Goal: Information Seeking & Learning: Learn about a topic

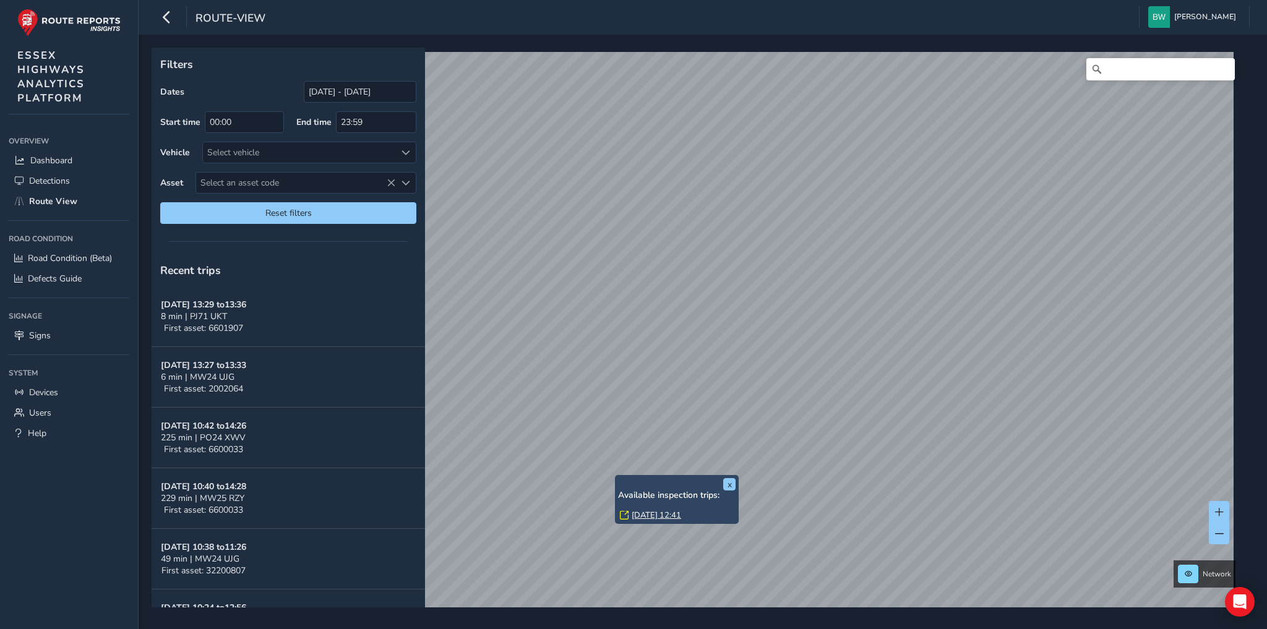
click at [640, 518] on link "[DATE] 12:41" at bounding box center [657, 515] width 50 height 11
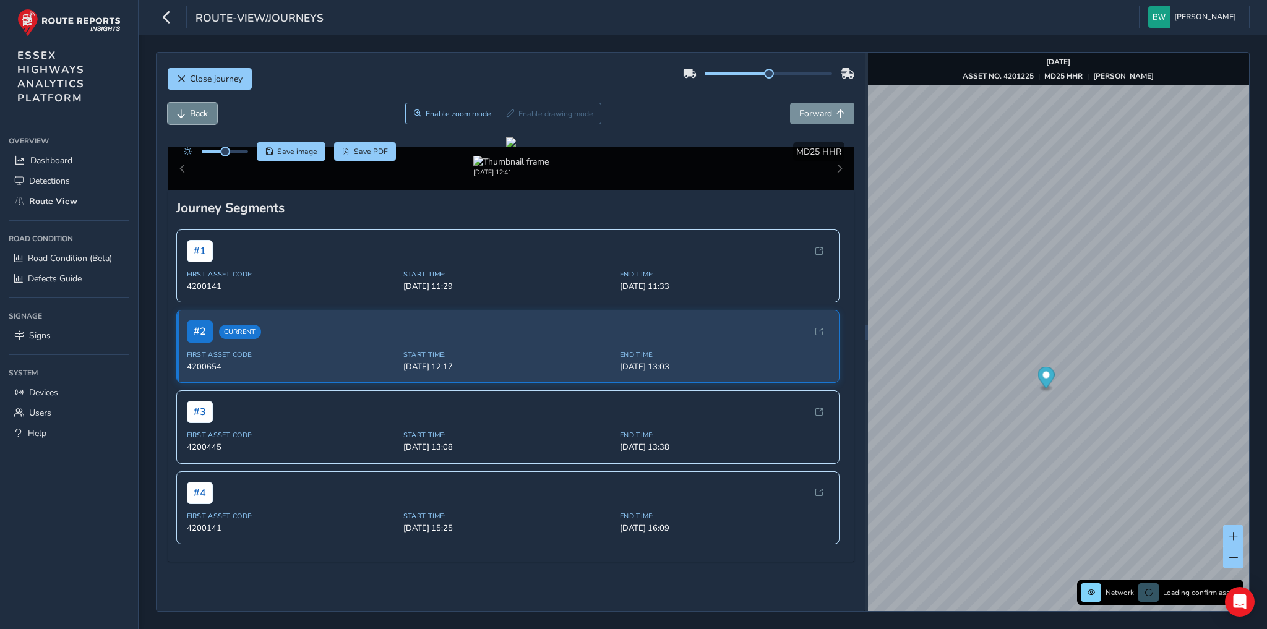
click at [197, 108] on span "Back" at bounding box center [199, 114] width 18 height 12
click at [811, 114] on span "Forward" at bounding box center [815, 114] width 33 height 12
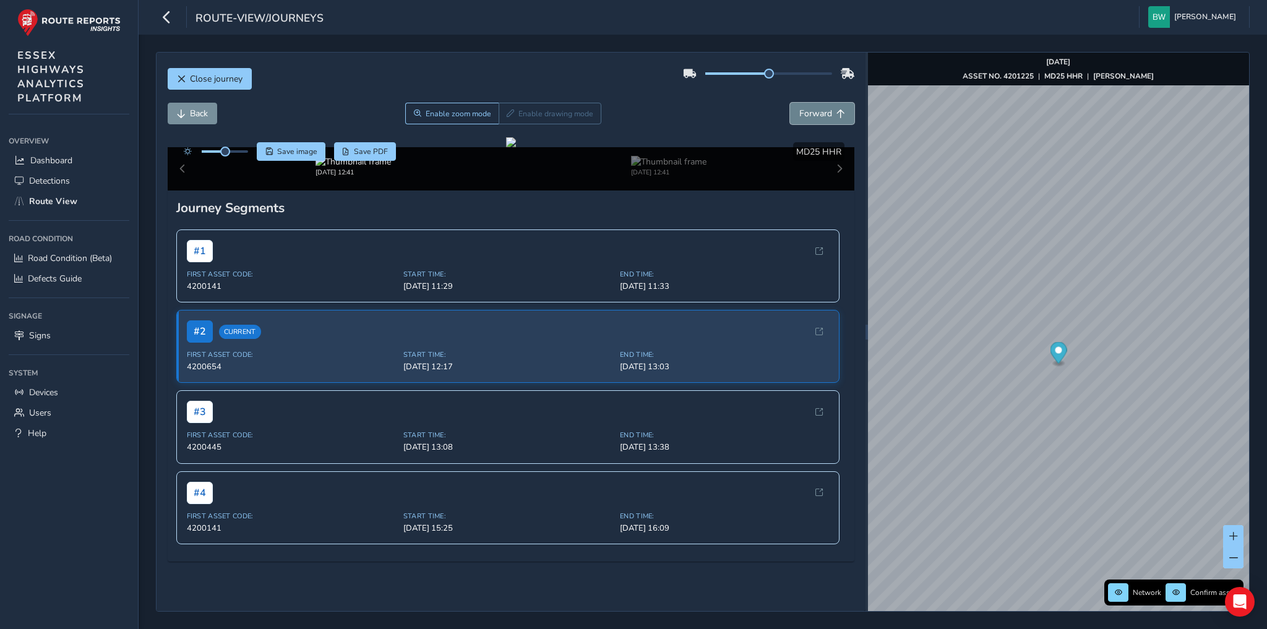
click at [811, 114] on span "Forward" at bounding box center [815, 114] width 33 height 12
click at [192, 116] on span "Back" at bounding box center [199, 114] width 18 height 12
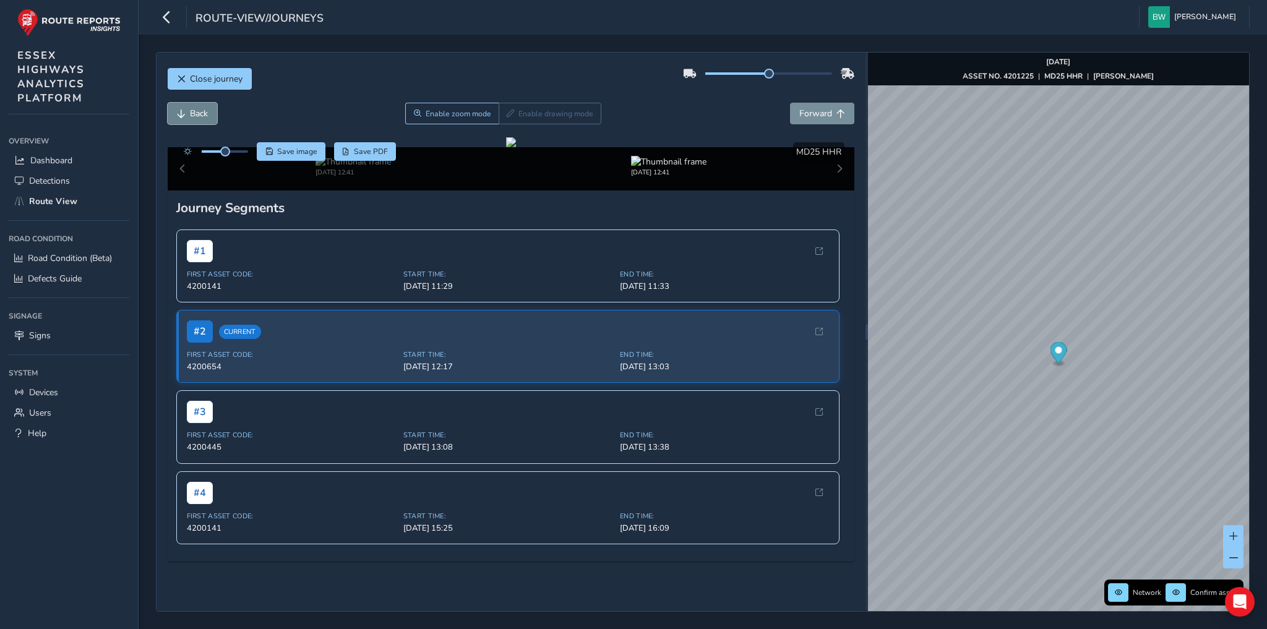
click at [192, 116] on span "Back" at bounding box center [199, 114] width 18 height 12
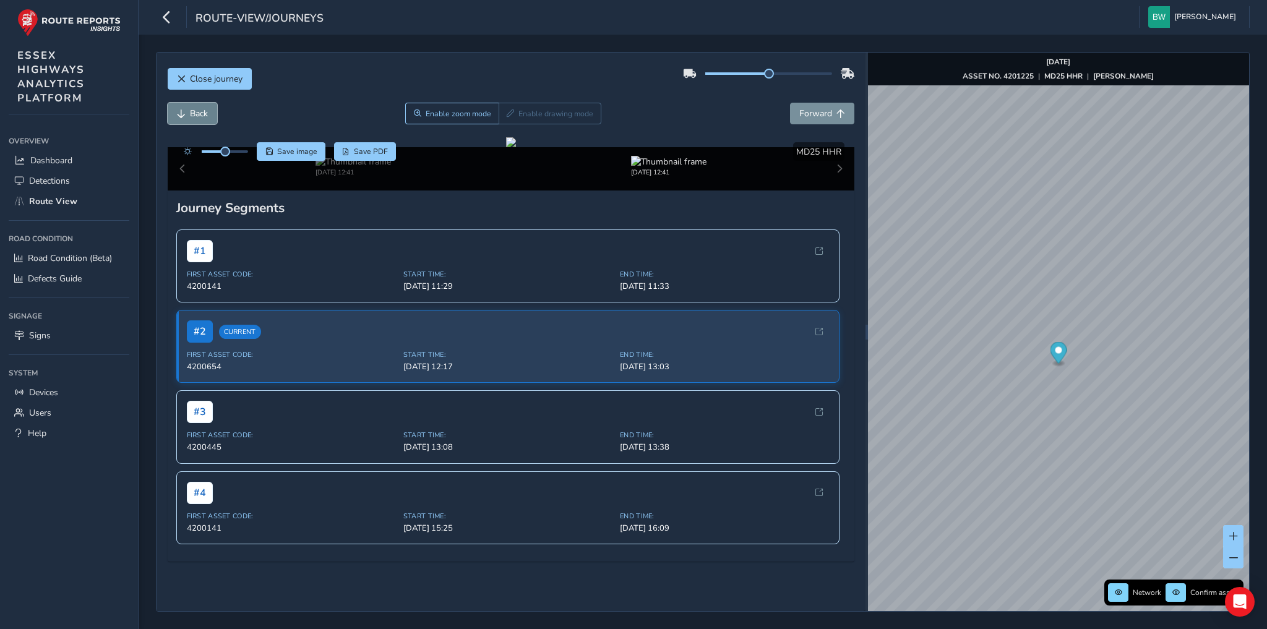
click at [192, 116] on span "Back" at bounding box center [199, 114] width 18 height 12
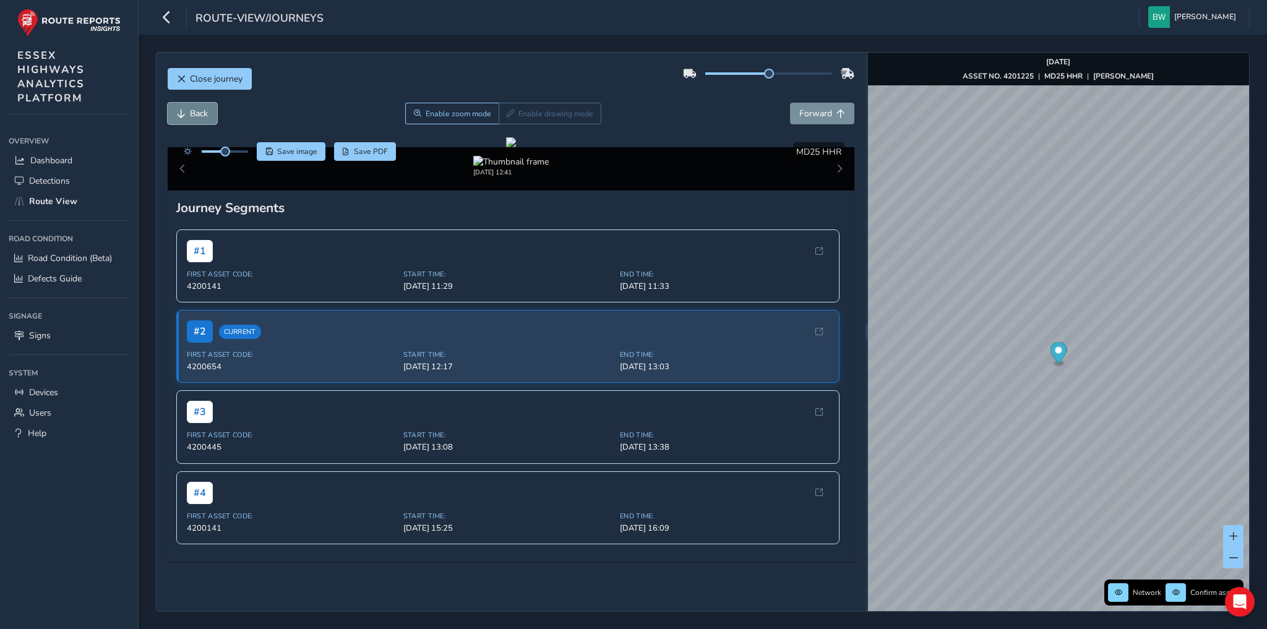
click at [192, 116] on span "Back" at bounding box center [199, 114] width 18 height 12
click at [182, 114] on span "Back" at bounding box center [181, 114] width 9 height 9
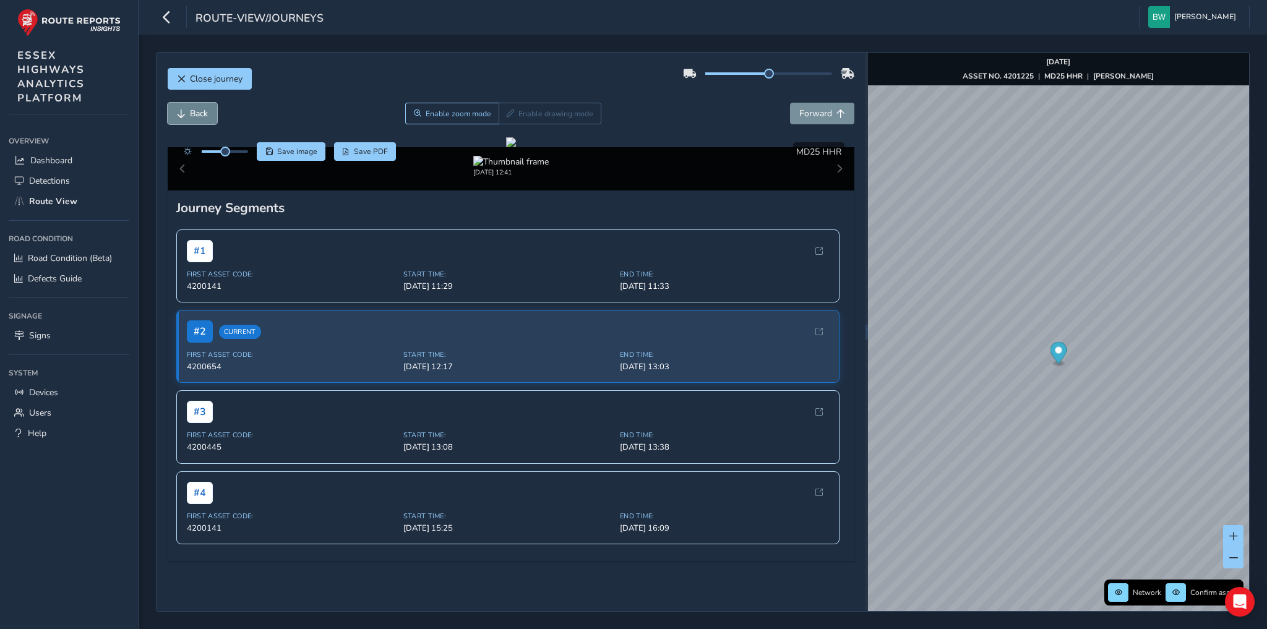
click at [182, 114] on span "Back" at bounding box center [181, 114] width 9 height 9
click at [808, 112] on span "Forward" at bounding box center [815, 114] width 33 height 12
click at [191, 111] on span "Back" at bounding box center [199, 114] width 18 height 12
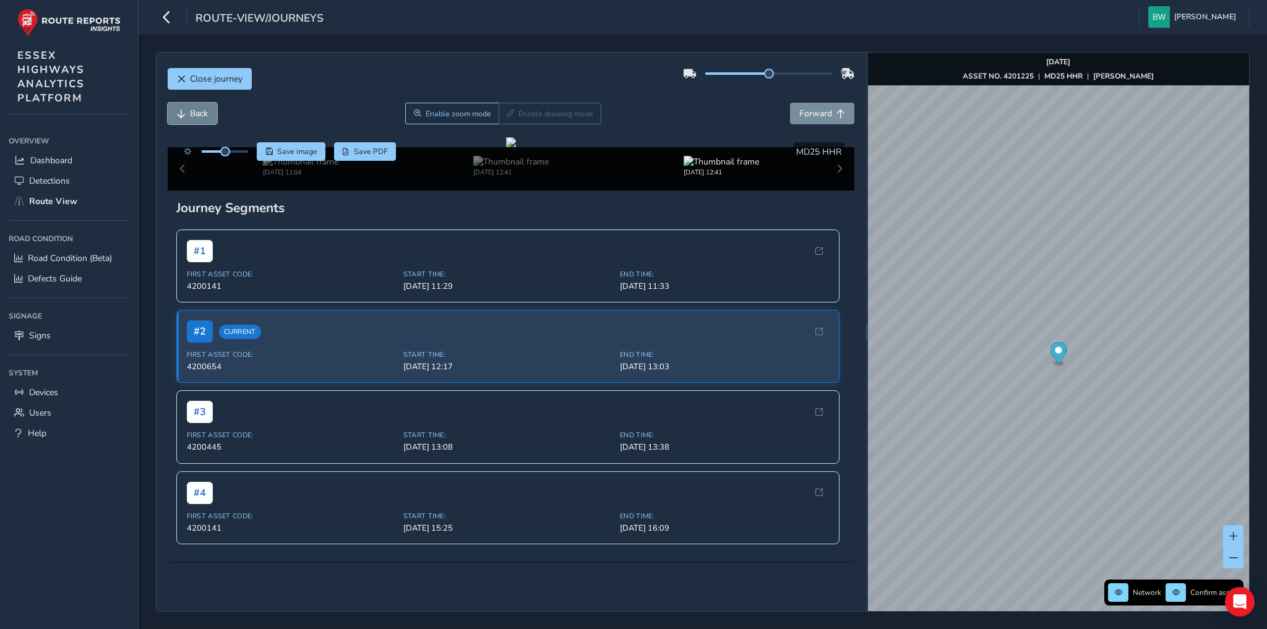
click at [191, 111] on span "Back" at bounding box center [199, 114] width 18 height 12
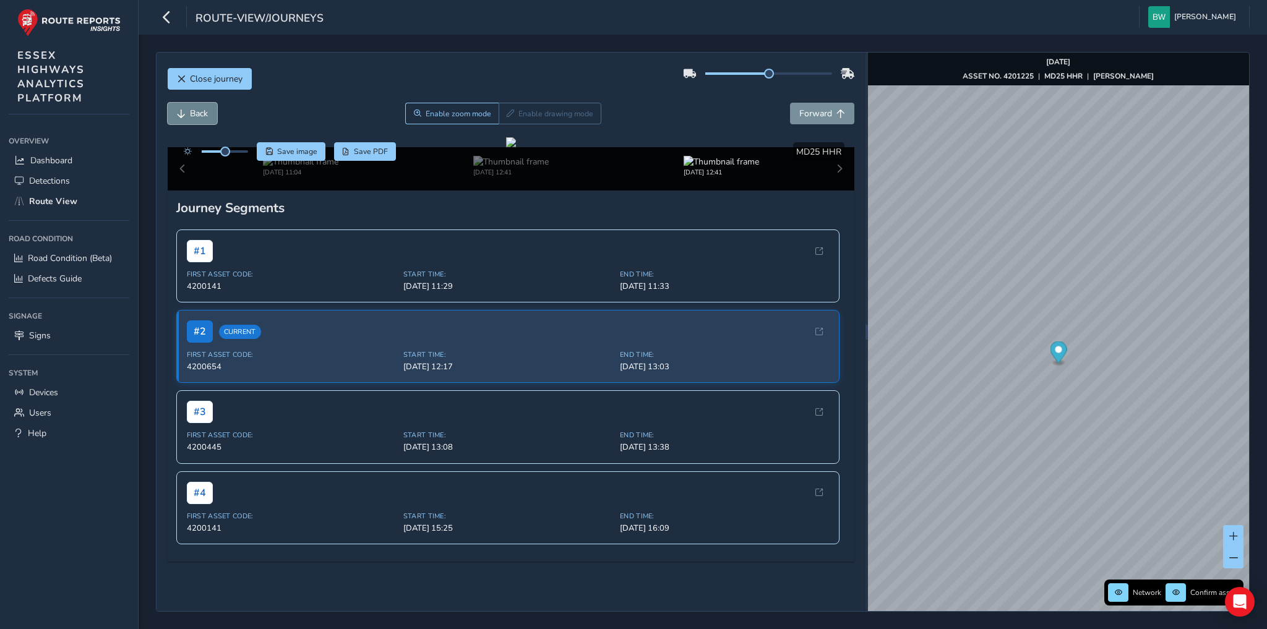
click at [191, 111] on span "Back" at bounding box center [199, 114] width 18 height 12
click at [823, 114] on span "Forward" at bounding box center [815, 114] width 33 height 12
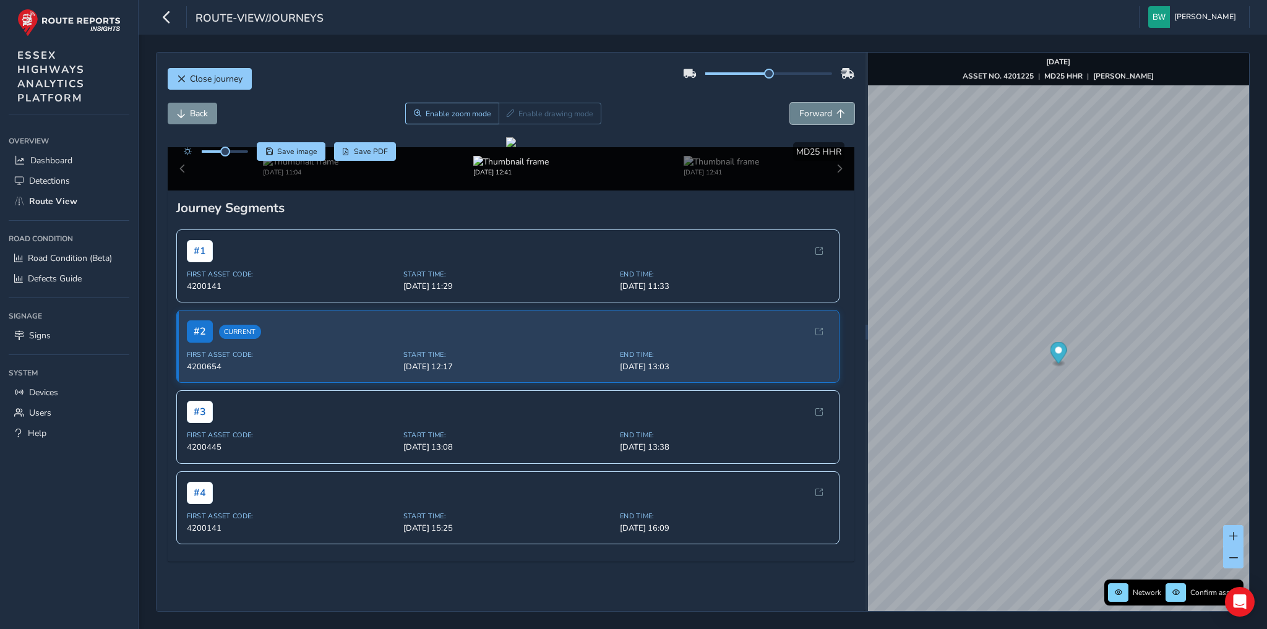
click at [822, 114] on span "Forward" at bounding box center [815, 114] width 33 height 12
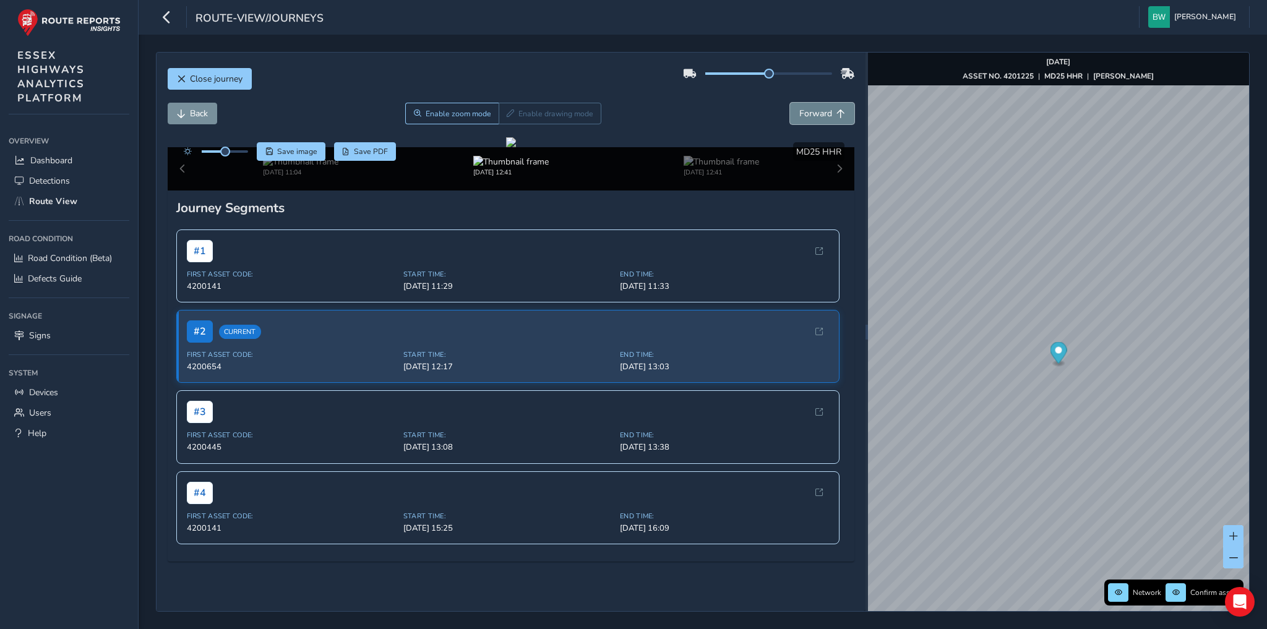
click at [822, 114] on span "Forward" at bounding box center [815, 114] width 33 height 12
click at [821, 113] on span "Forward" at bounding box center [815, 114] width 33 height 12
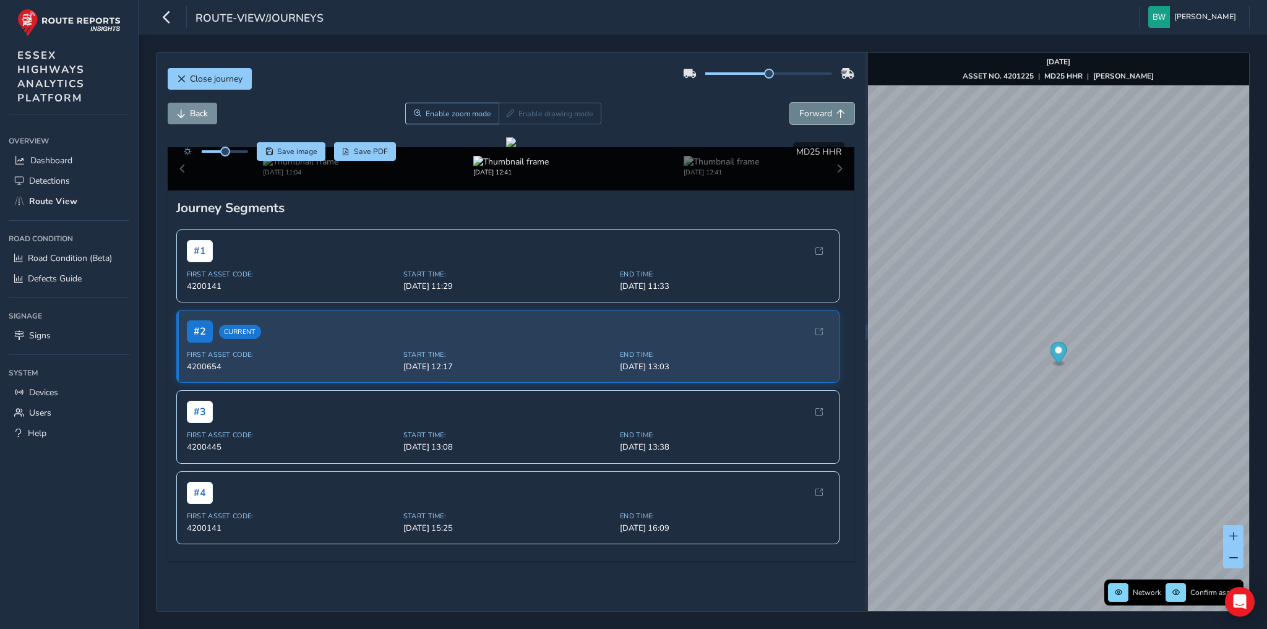
click at [821, 113] on span "Forward" at bounding box center [815, 114] width 33 height 12
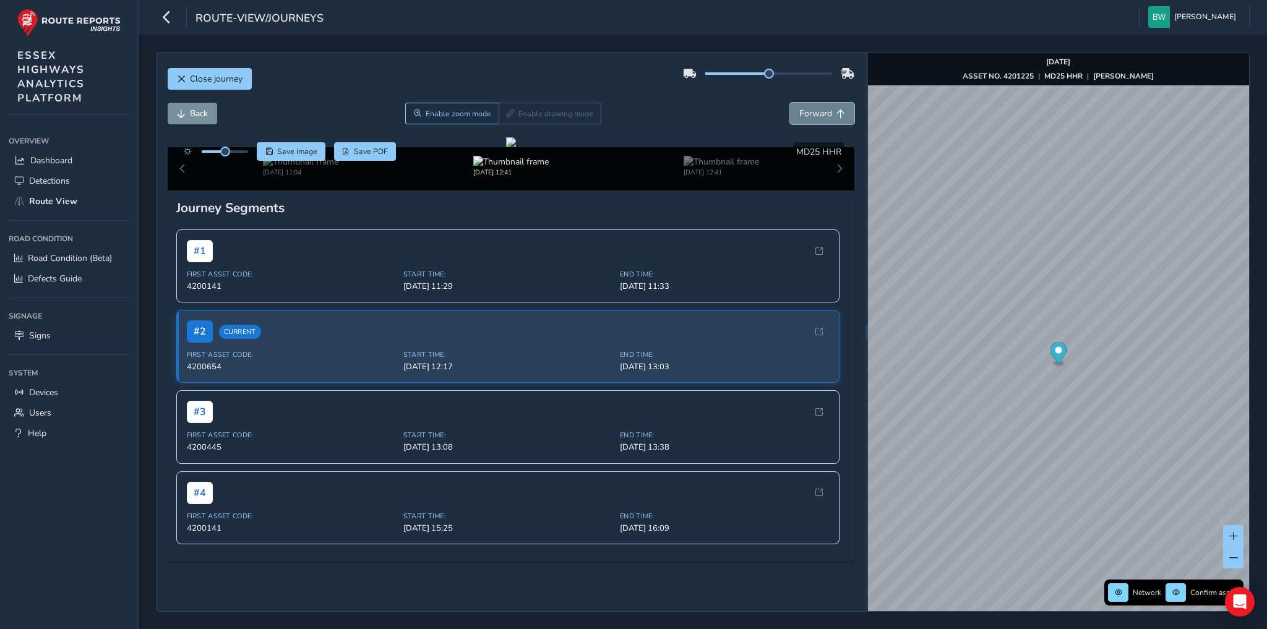
click at [821, 113] on span "Forward" at bounding box center [815, 114] width 33 height 12
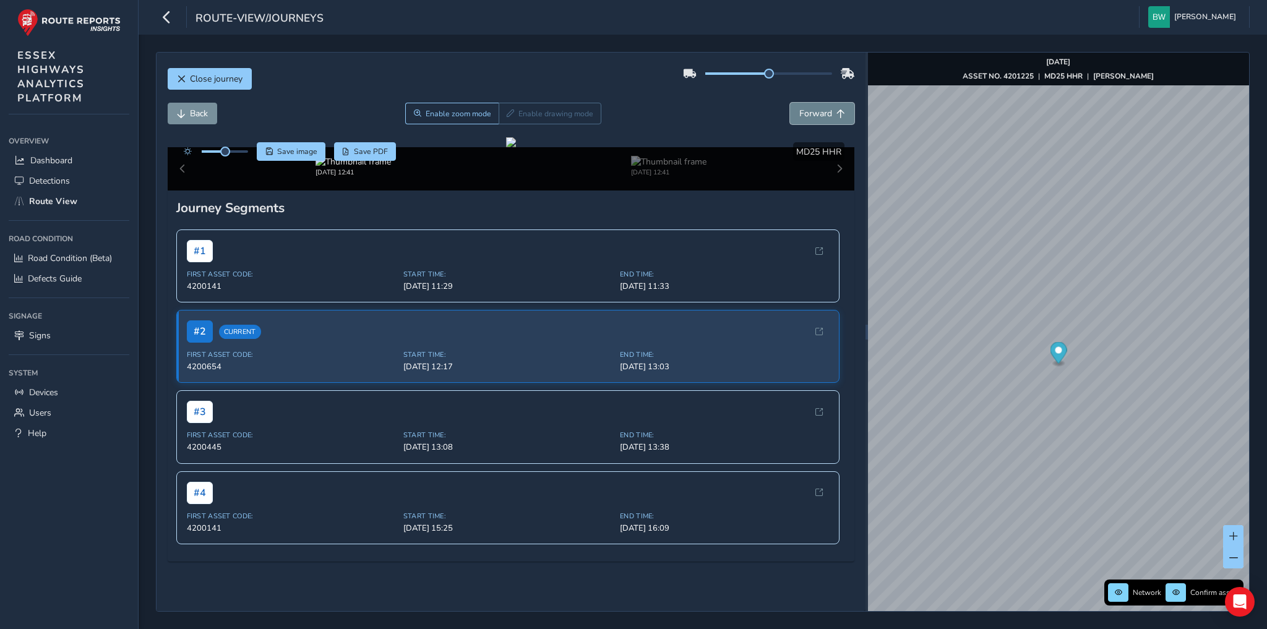
click at [821, 113] on span "Forward" at bounding box center [815, 114] width 33 height 12
click at [208, 74] on span "Close journey" at bounding box center [216, 79] width 53 height 12
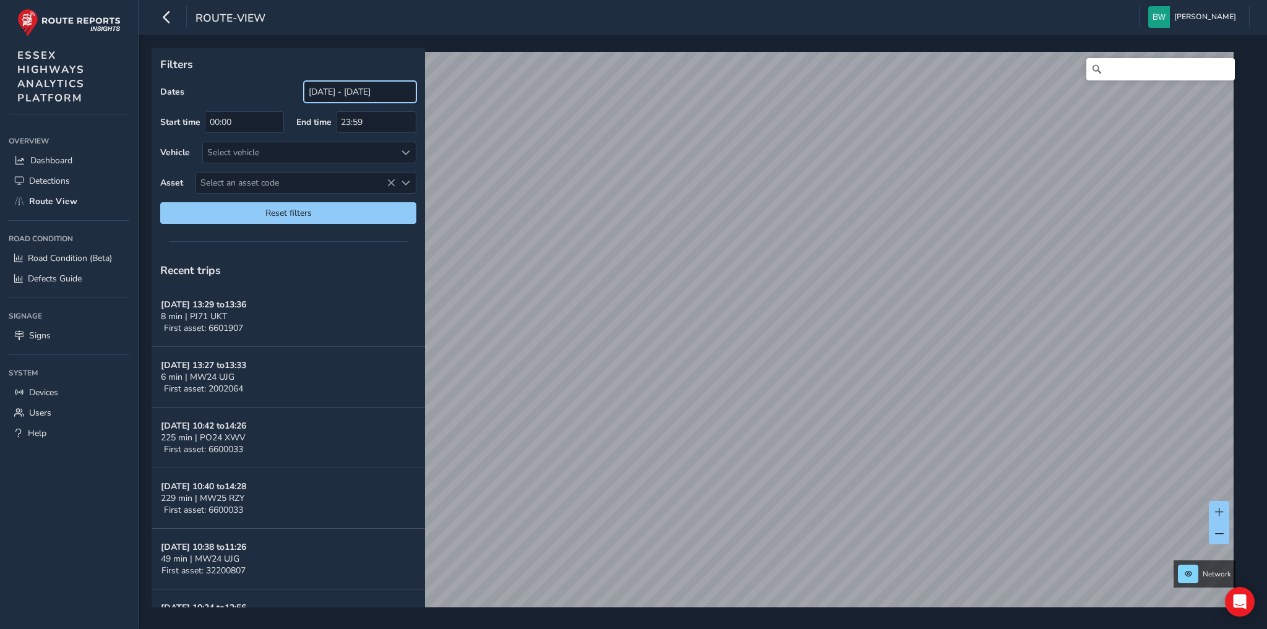
click at [341, 90] on input "[DATE] - [DATE]" at bounding box center [360, 92] width 113 height 22
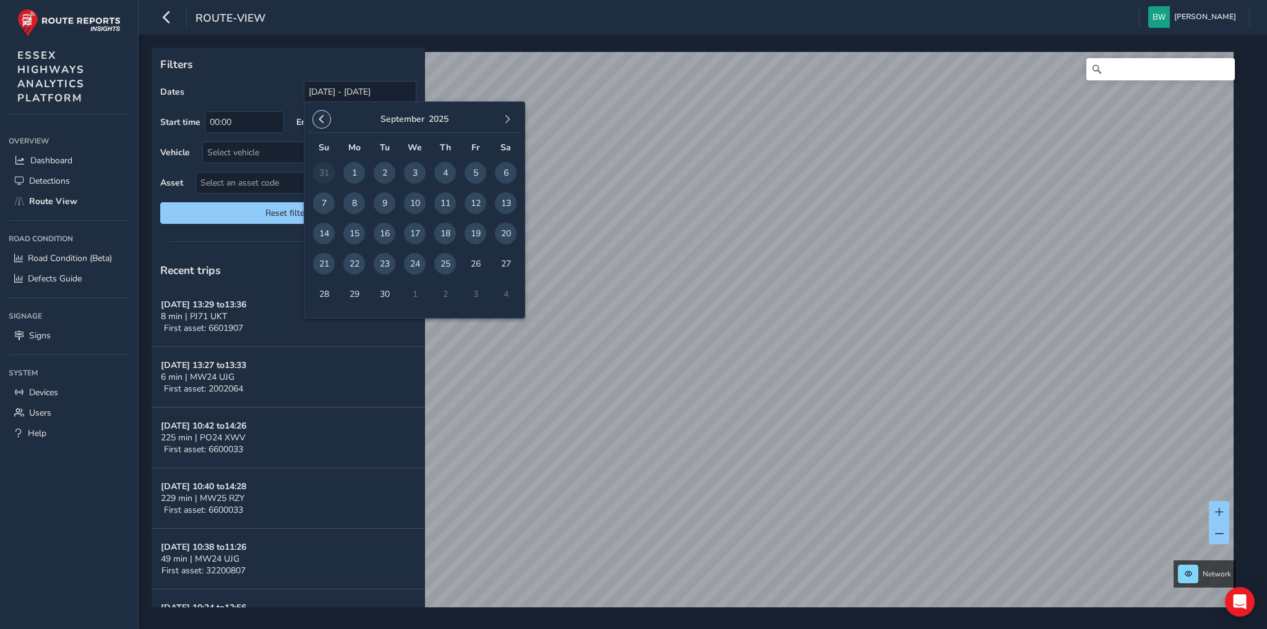
click at [319, 115] on span "button" at bounding box center [321, 119] width 9 height 9
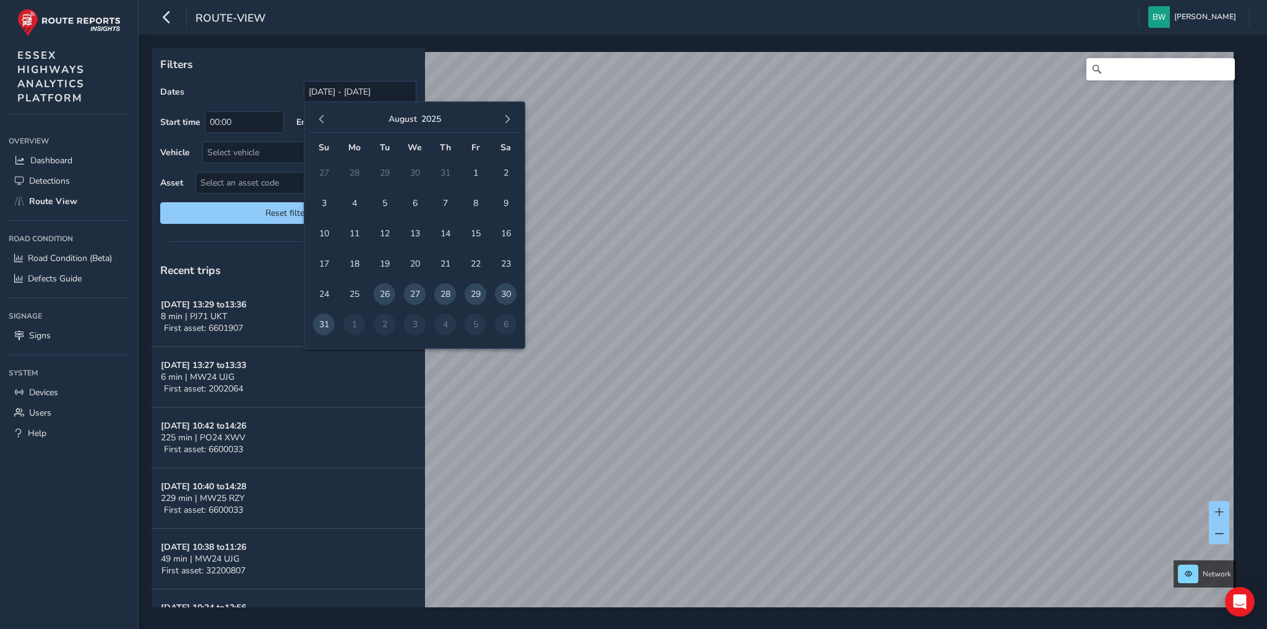
click at [319, 115] on span "button" at bounding box center [321, 119] width 9 height 9
click at [384, 170] on span "1" at bounding box center [385, 173] width 22 height 22
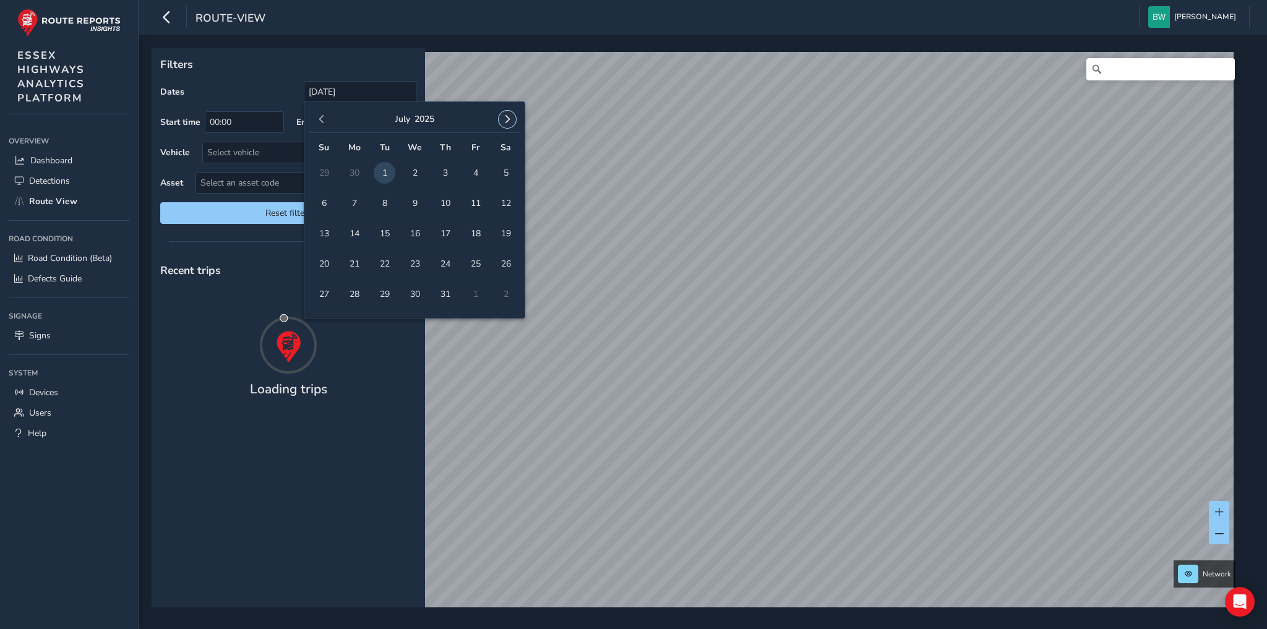
click at [507, 118] on span "button" at bounding box center [507, 119] width 9 height 9
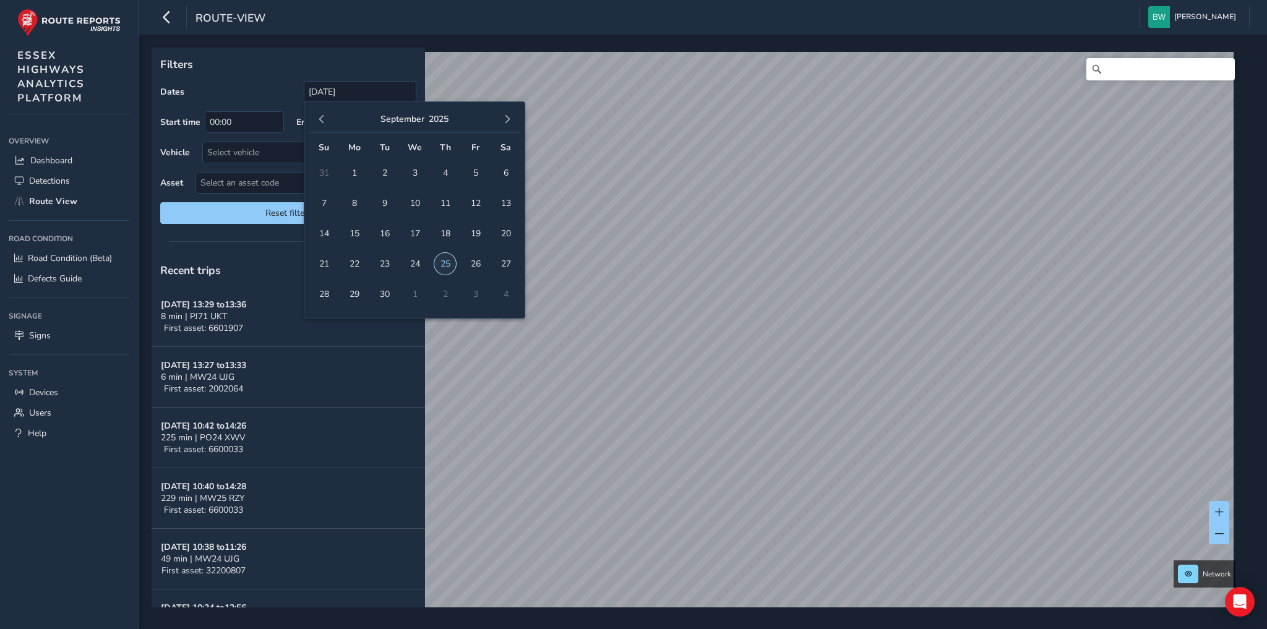
click at [444, 265] on span "25" at bounding box center [445, 264] width 22 height 22
type input "[DATE] - [DATE]"
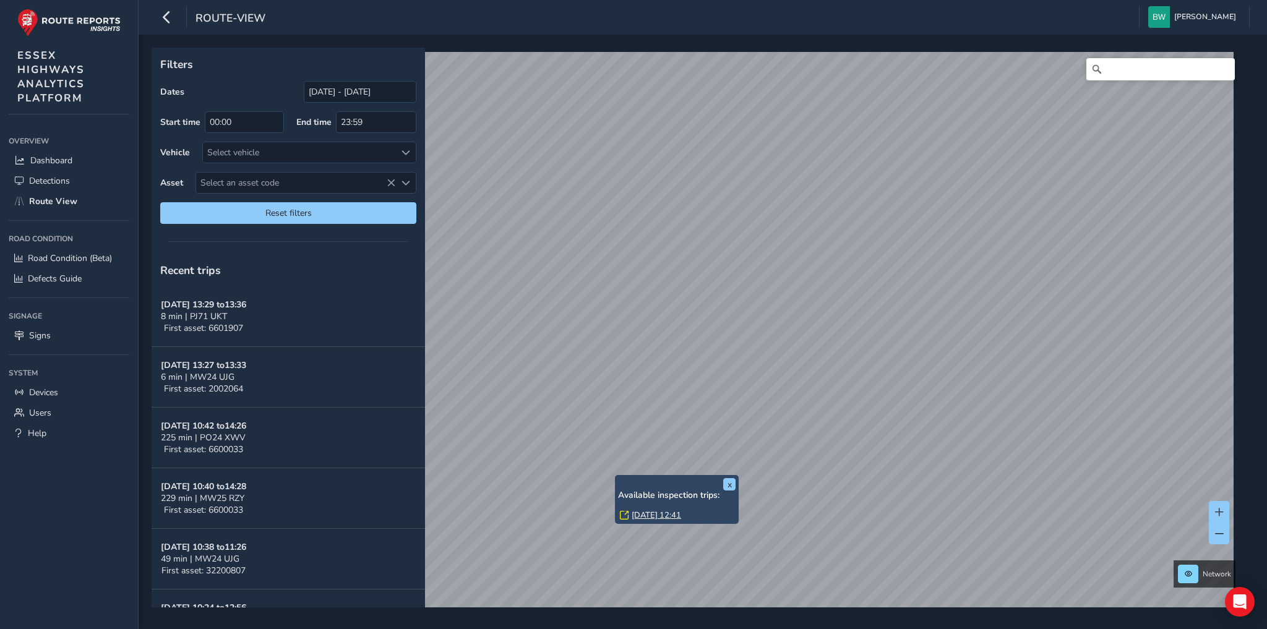
click at [648, 514] on link "[DATE] 12:41" at bounding box center [657, 515] width 50 height 11
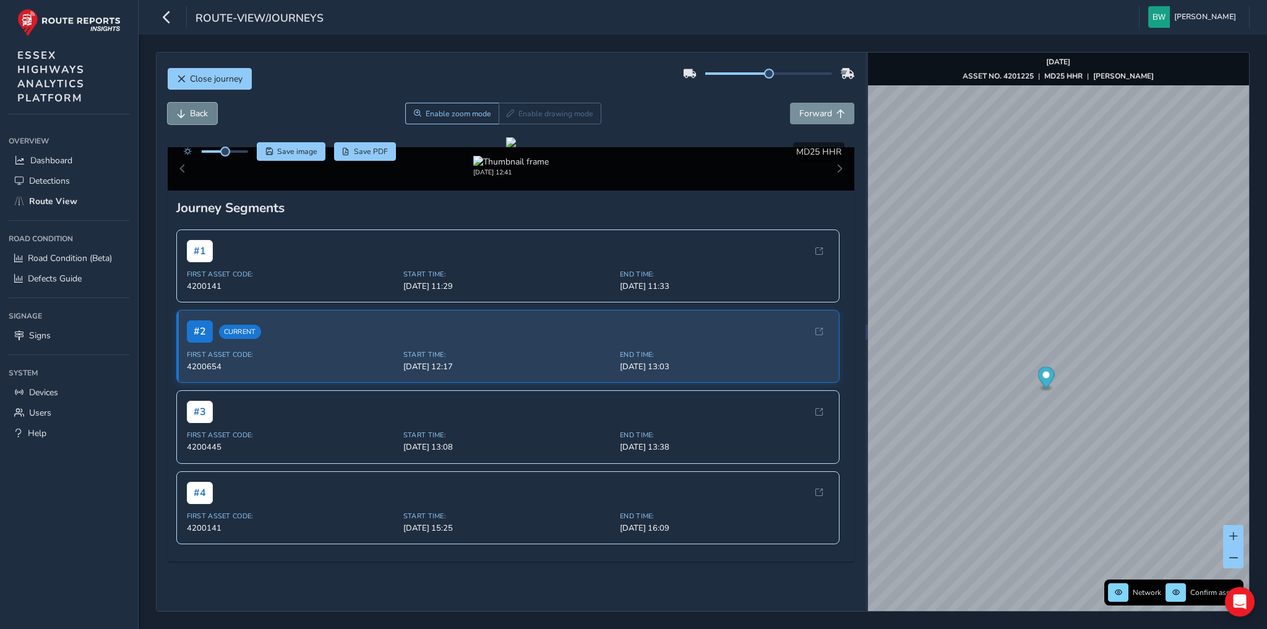
click at [200, 118] on span "Back" at bounding box center [199, 114] width 18 height 12
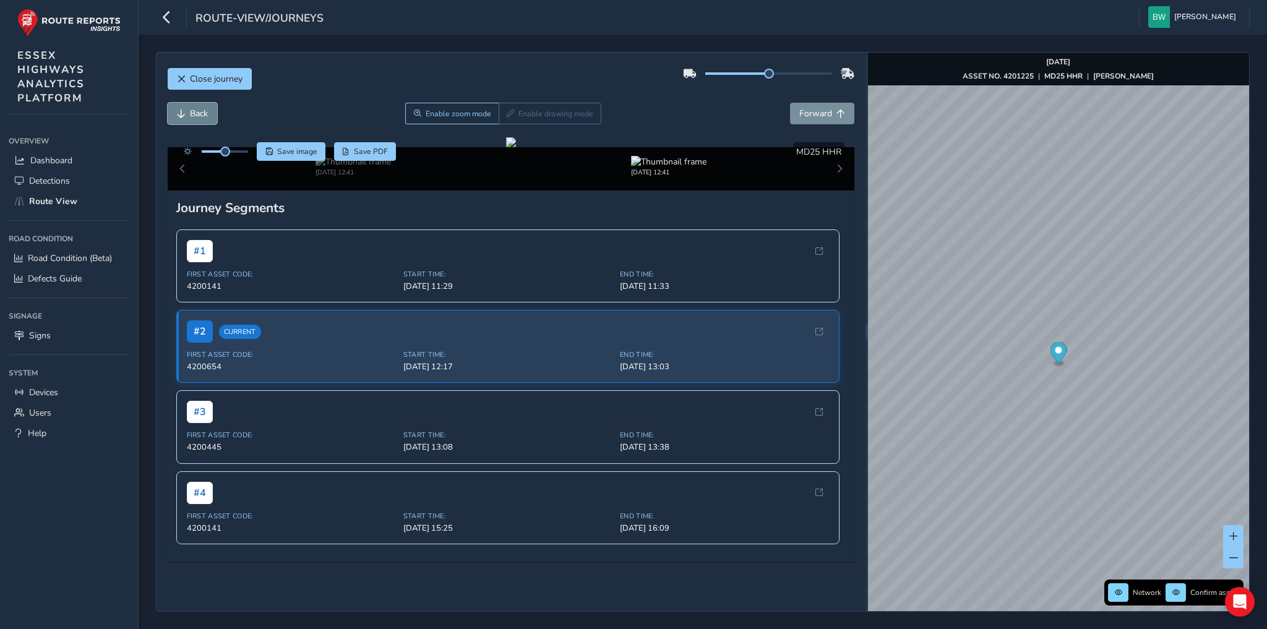
click at [200, 118] on span "Back" at bounding box center [199, 114] width 18 height 12
click at [832, 191] on div "[DATE] 12:41" at bounding box center [511, 168] width 687 height 43
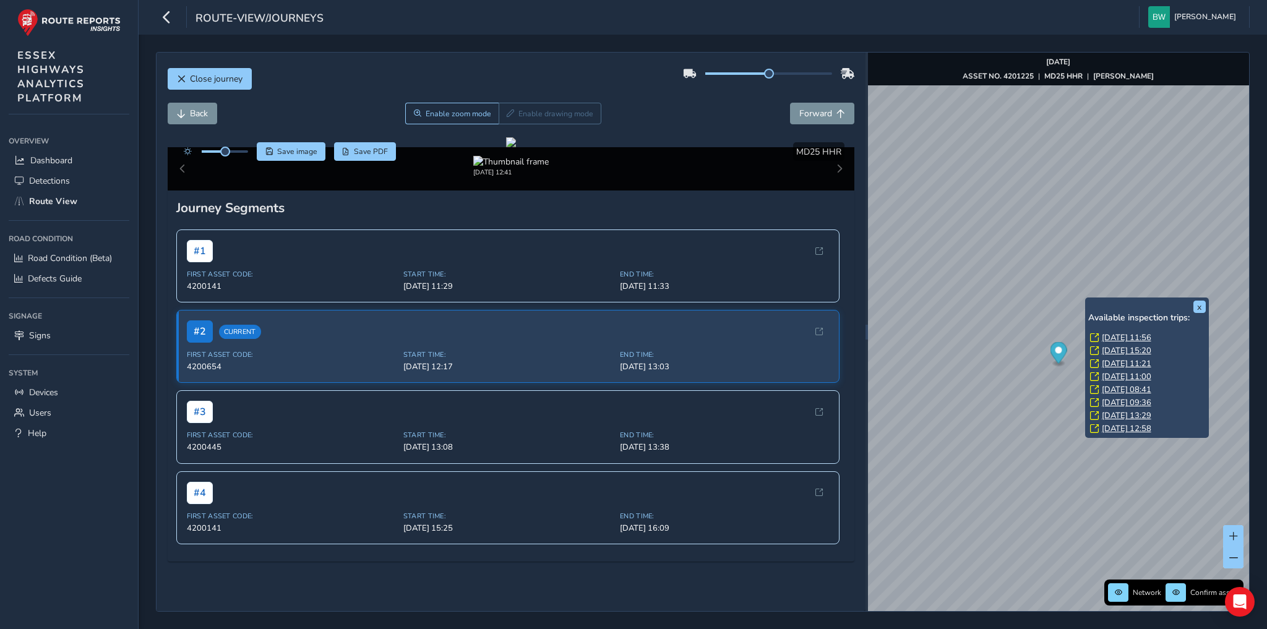
click at [1124, 427] on link "[DATE] 12:58" at bounding box center [1127, 428] width 50 height 11
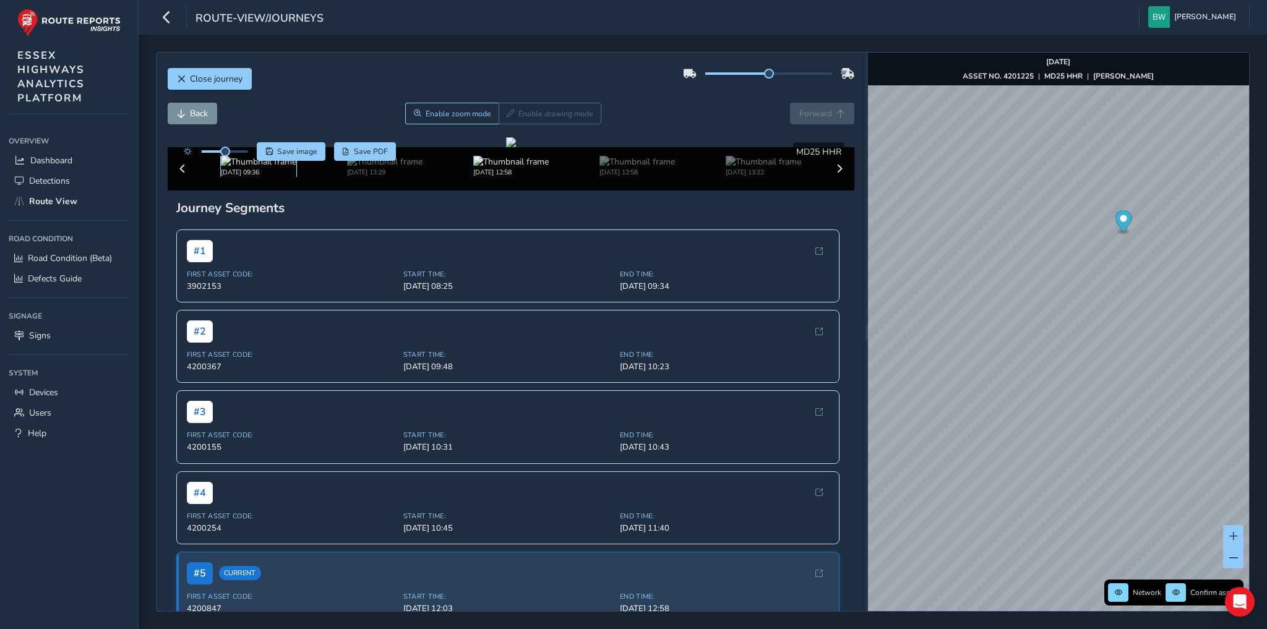
click at [238, 168] on img at bounding box center [258, 162] width 75 height 12
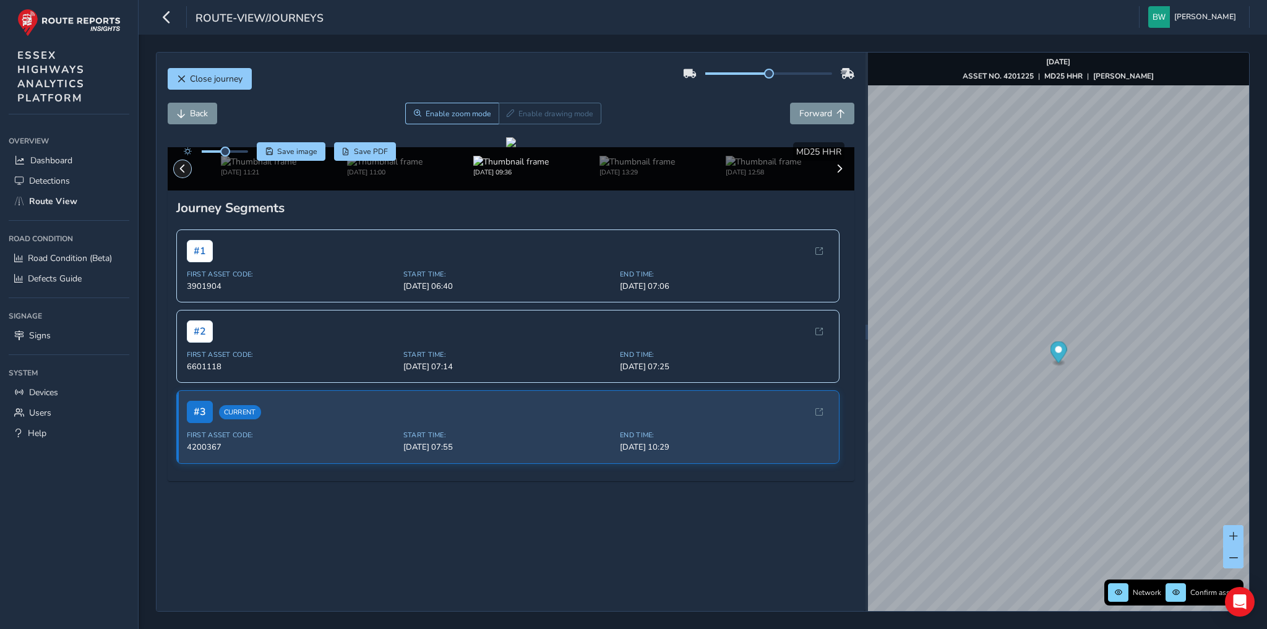
click at [183, 173] on span at bounding box center [182, 169] width 9 height 9
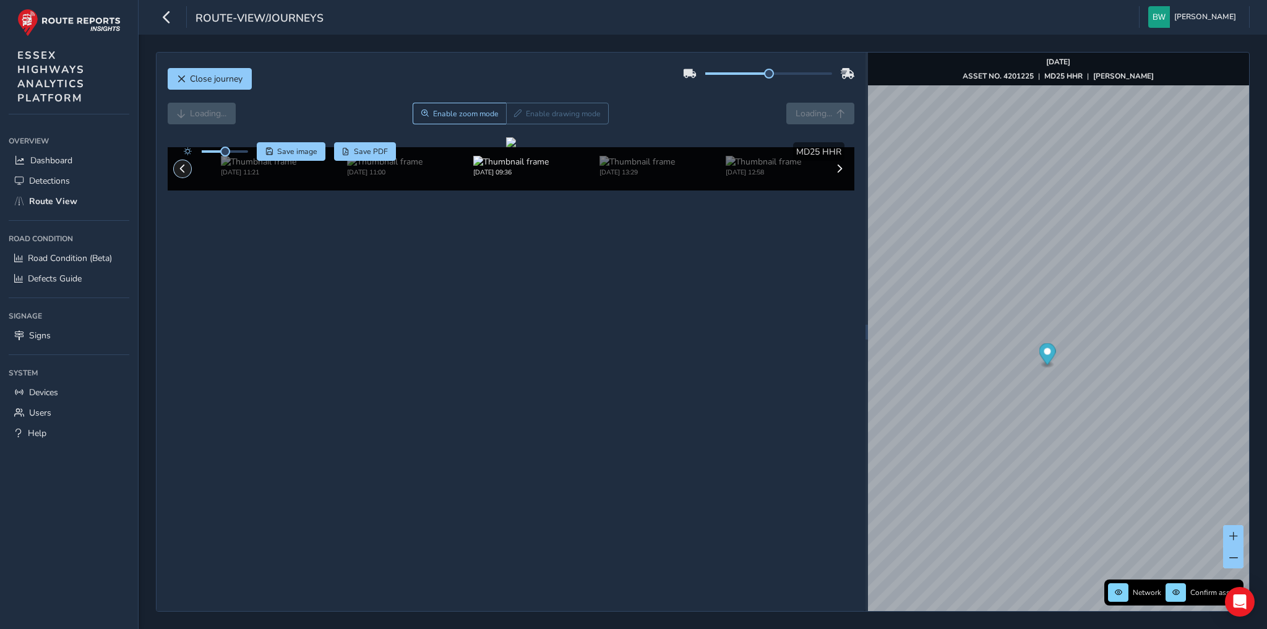
click at [183, 178] on button at bounding box center [182, 168] width 17 height 17
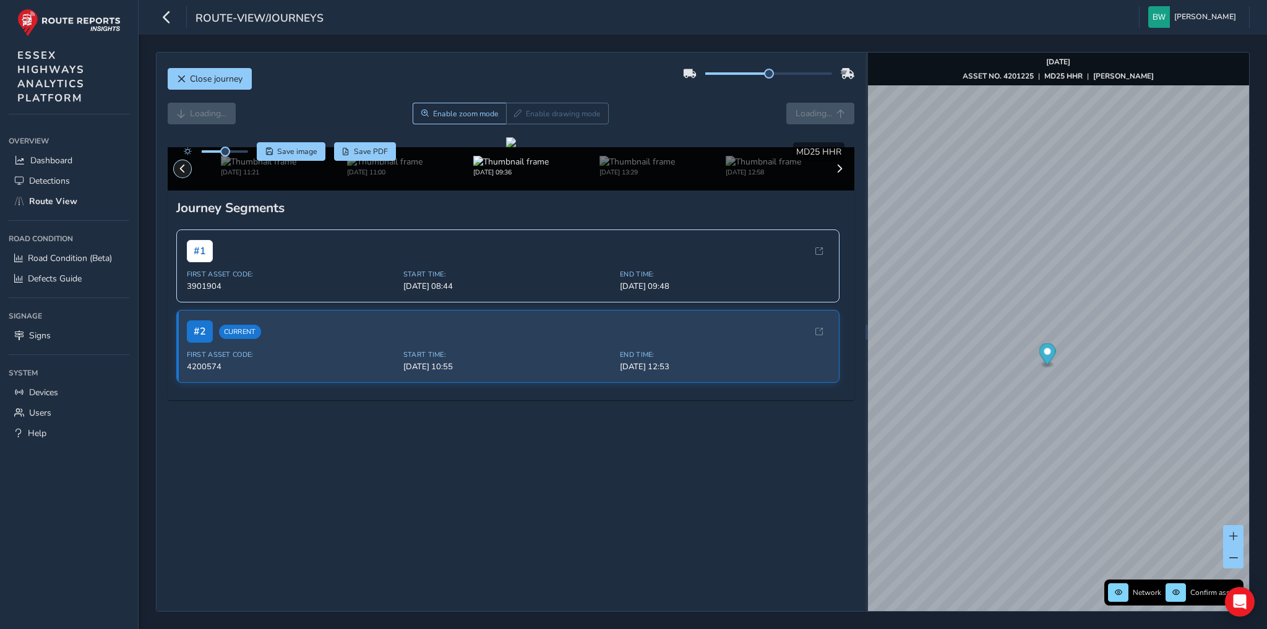
click at [183, 173] on span at bounding box center [182, 169] width 9 height 9
click at [804, 111] on span "Forward" at bounding box center [815, 114] width 33 height 12
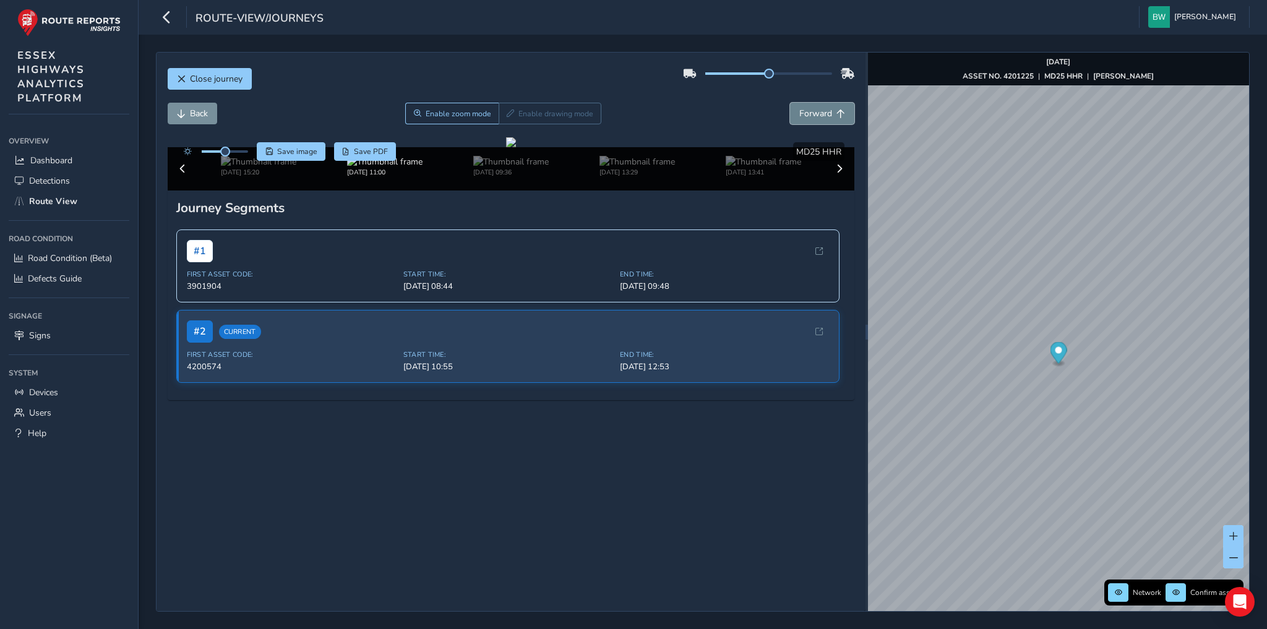
click at [804, 111] on span "Forward" at bounding box center [815, 114] width 33 height 12
click at [243, 168] on img at bounding box center [258, 162] width 75 height 12
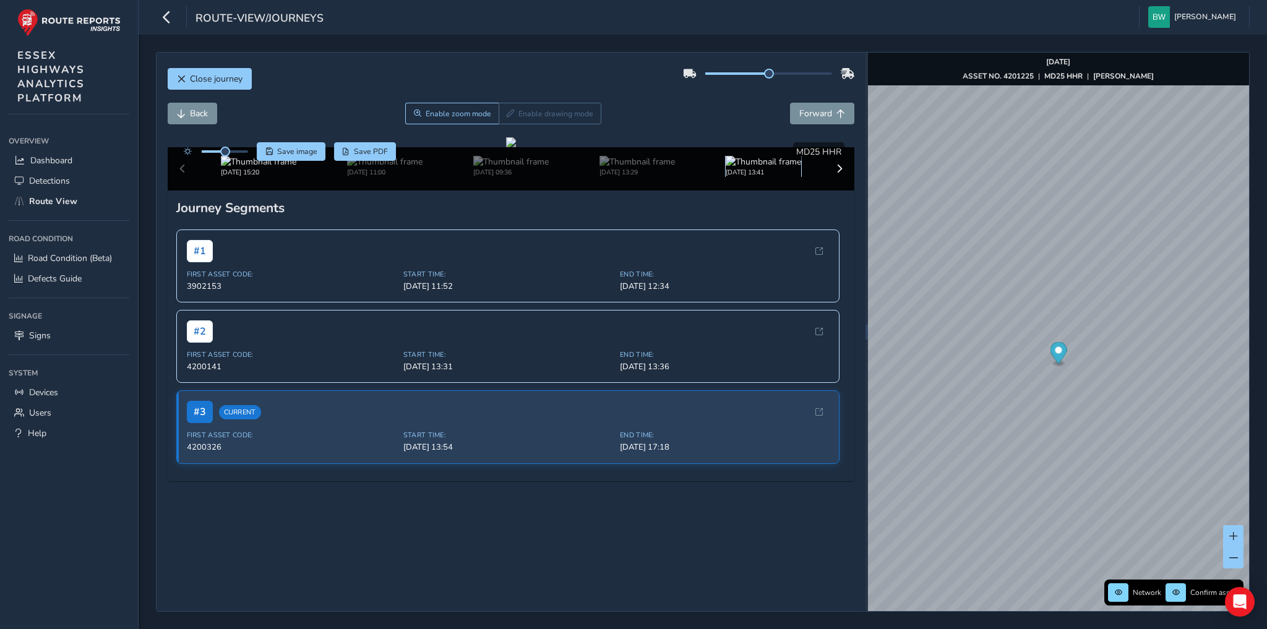
click at [741, 168] on img at bounding box center [763, 162] width 75 height 12
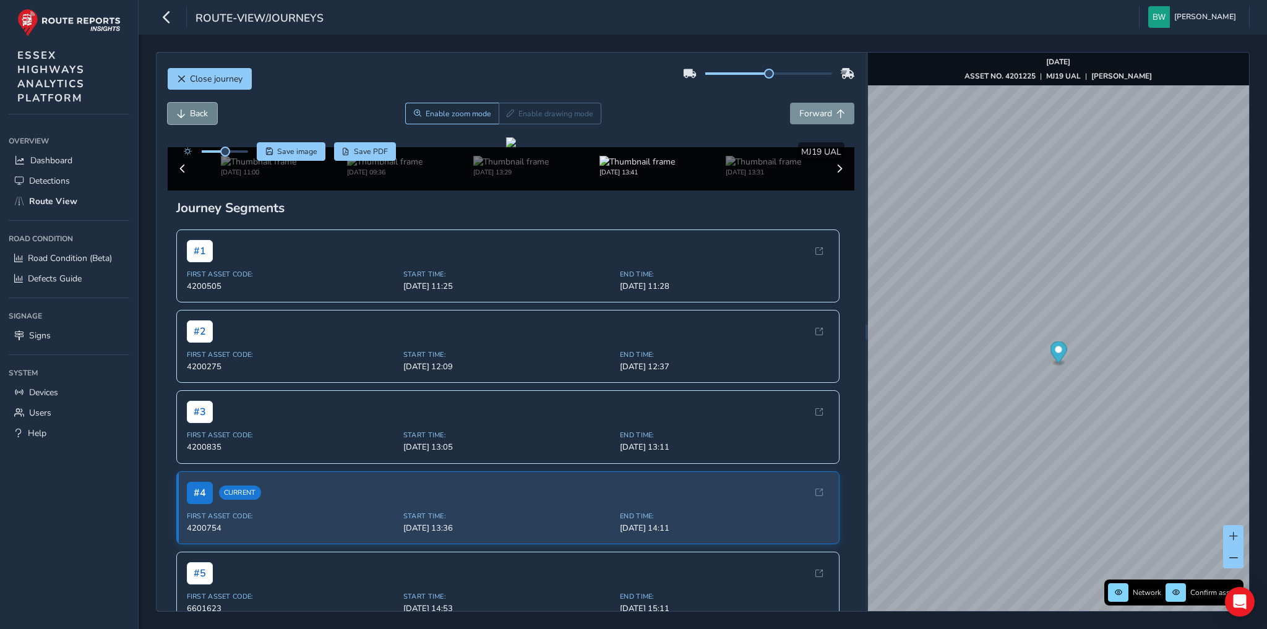
click at [192, 115] on span "Back" at bounding box center [199, 114] width 18 height 12
click at [181, 173] on span at bounding box center [182, 169] width 9 height 9
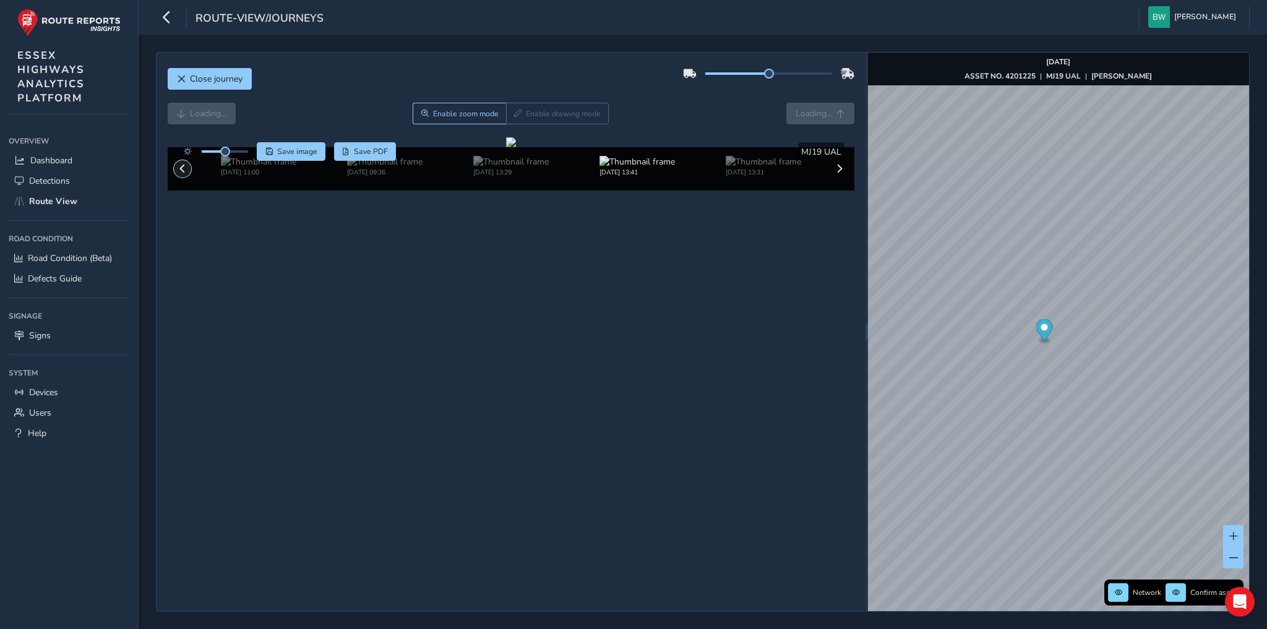
click at [181, 178] on button at bounding box center [182, 168] width 17 height 17
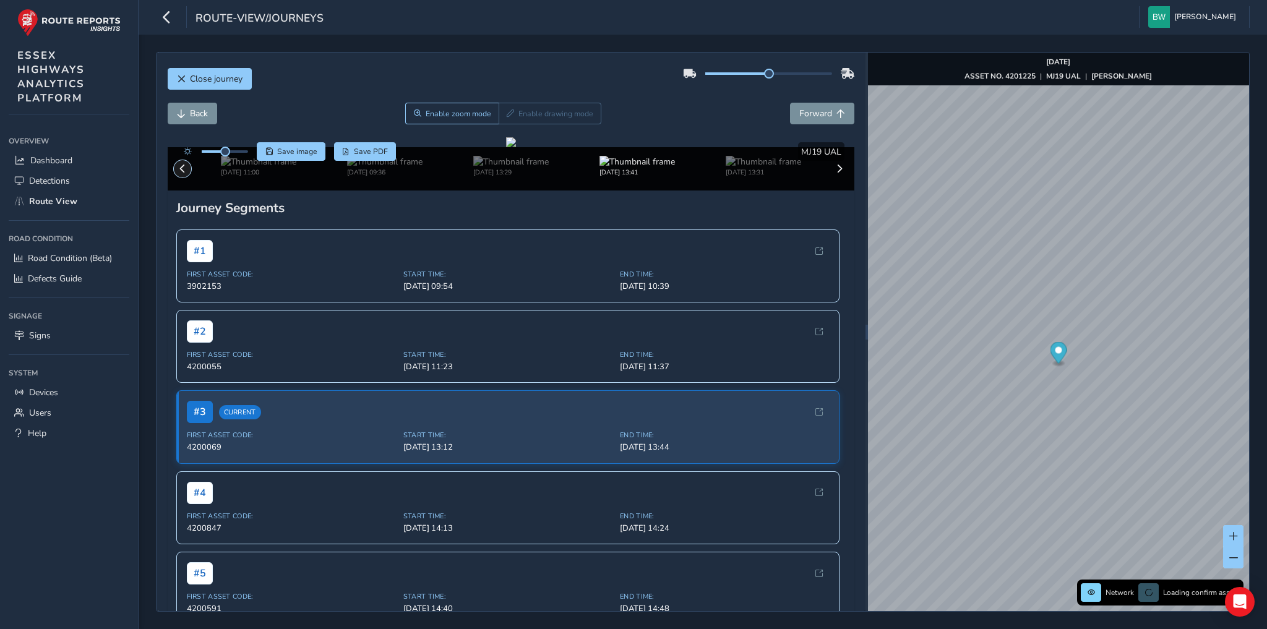
click at [181, 173] on span at bounding box center [182, 169] width 9 height 9
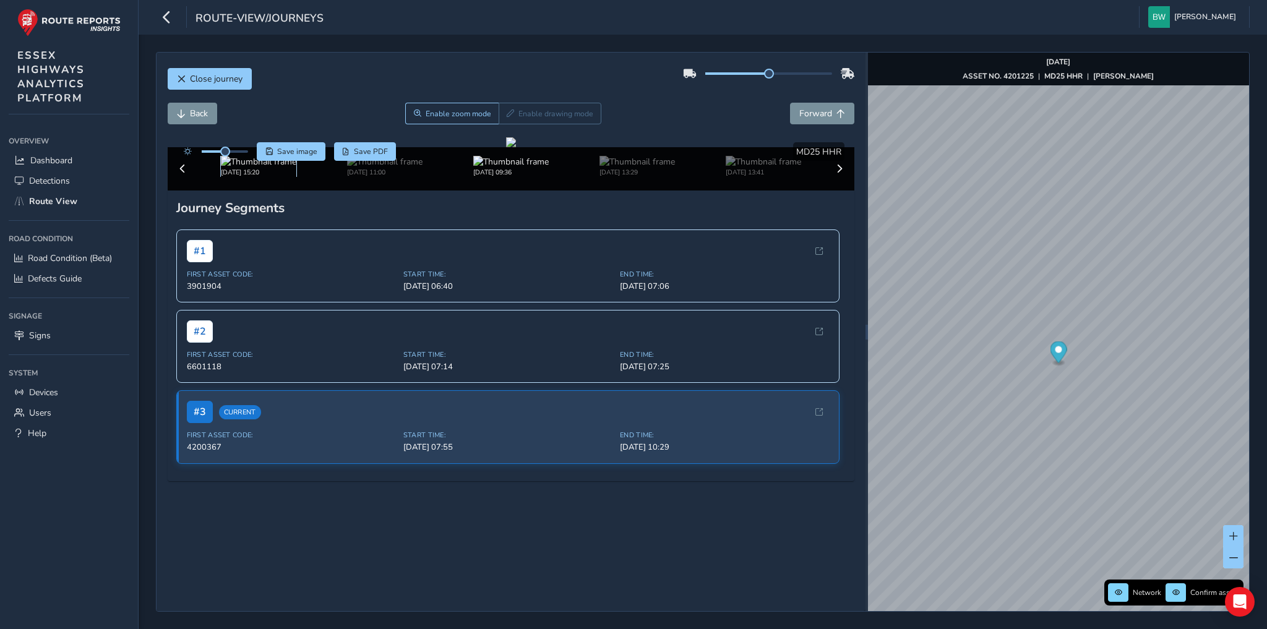
click at [236, 168] on img at bounding box center [258, 162] width 75 height 12
click at [182, 191] on div "[DATE] 15:20 [DATE] 11:00 [DATE] 09:36 [DATE] 13:29 [DATE] 13:41 [DATE] 13:31" at bounding box center [511, 168] width 687 height 43
click at [804, 110] on span "Forward" at bounding box center [815, 114] width 33 height 12
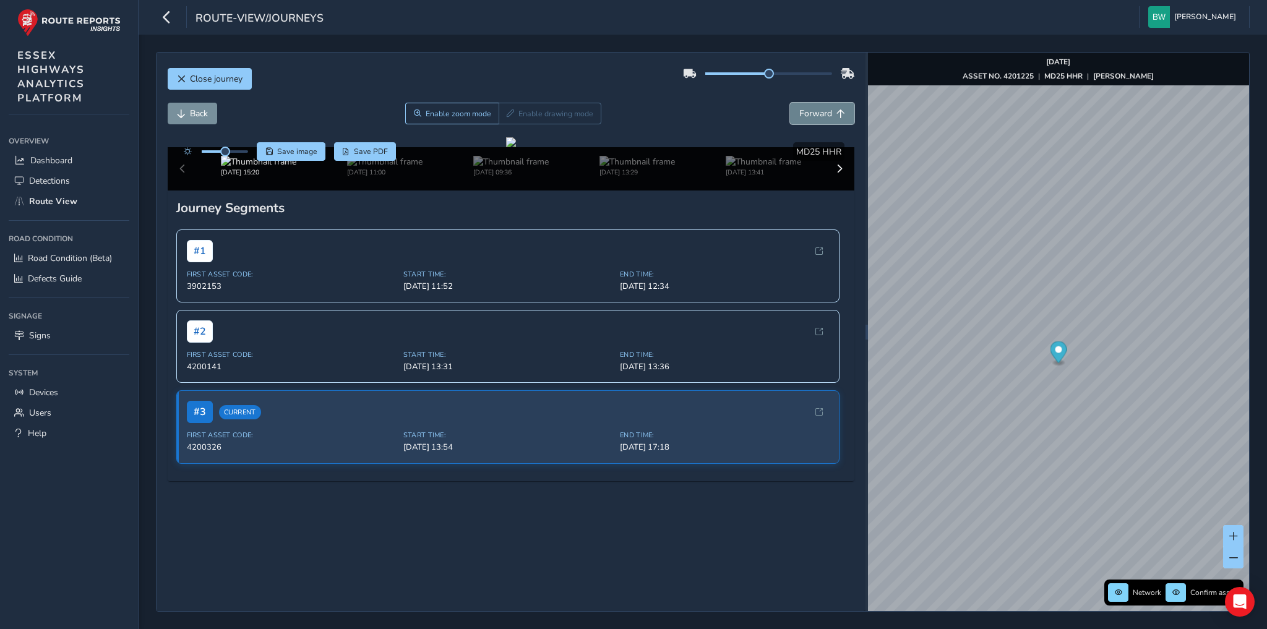
click at [804, 110] on span "Forward" at bounding box center [815, 114] width 33 height 12
click at [197, 111] on span "Back" at bounding box center [199, 114] width 18 height 12
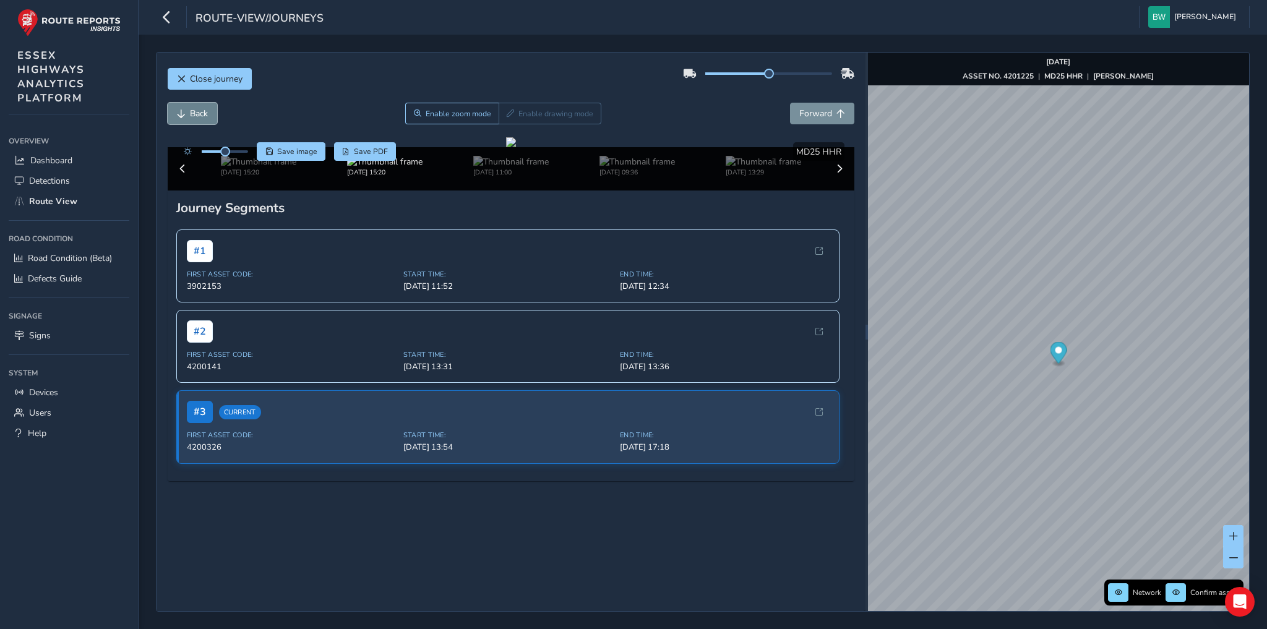
click at [197, 111] on span "Back" at bounding box center [199, 114] width 18 height 12
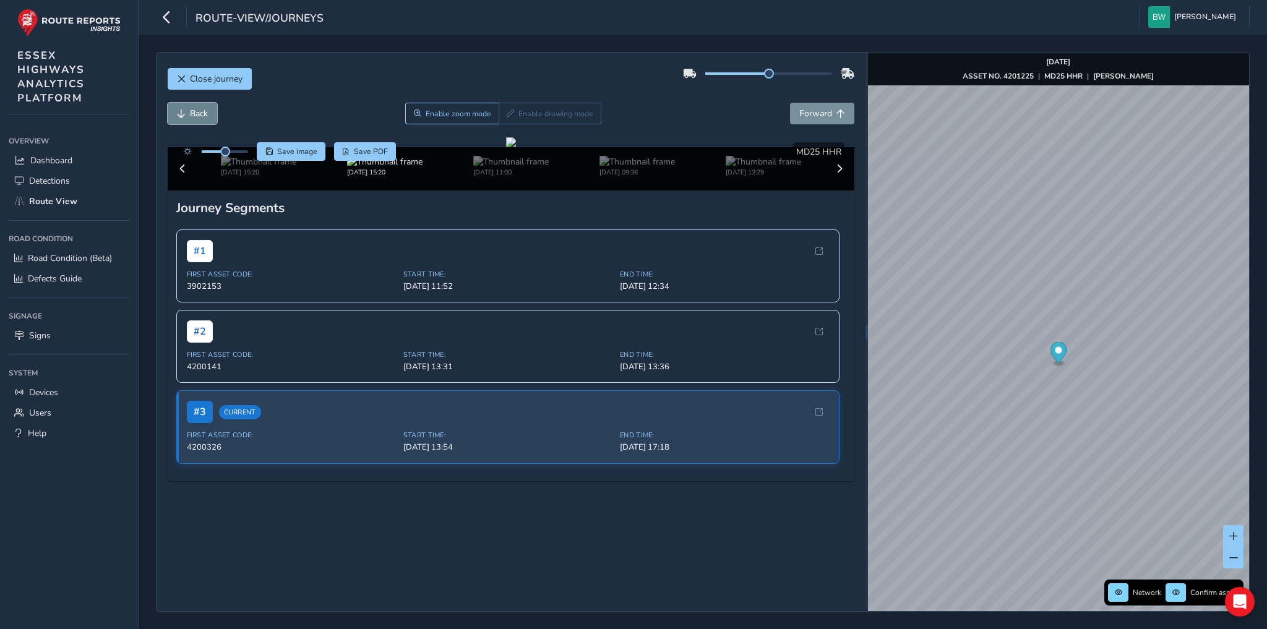
click at [197, 111] on span "Back" at bounding box center [199, 114] width 18 height 12
click at [802, 106] on button "Forward" at bounding box center [822, 114] width 64 height 22
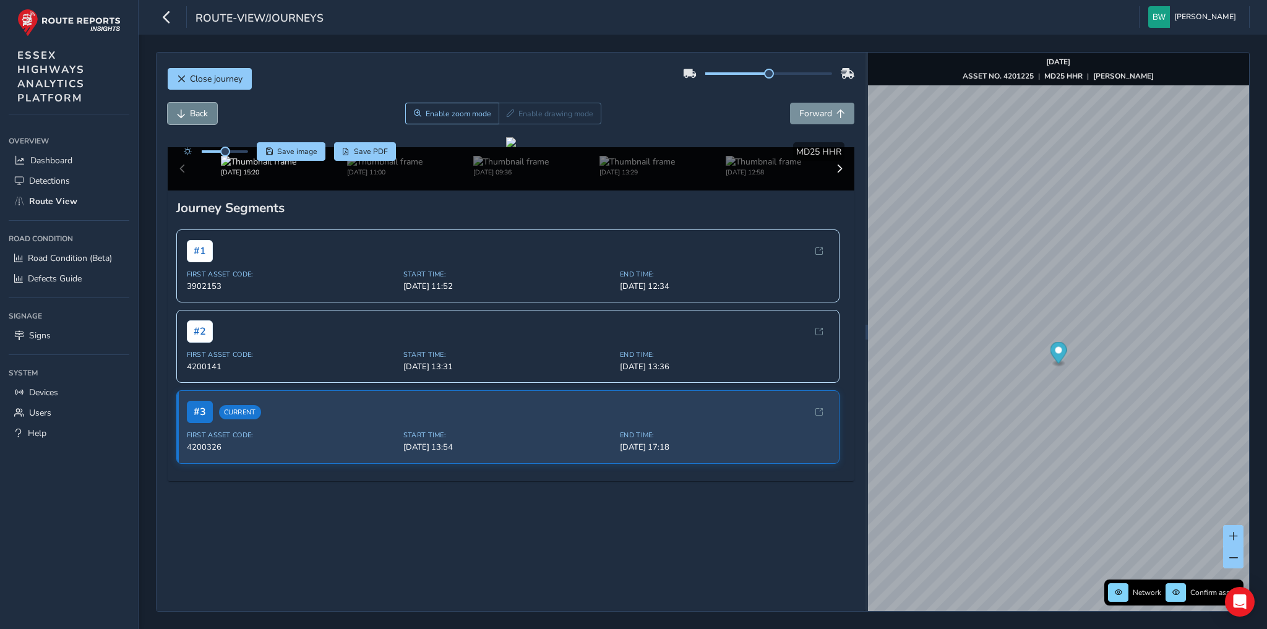
click at [183, 112] on span "Back" at bounding box center [181, 114] width 9 height 9
click at [738, 168] on img at bounding box center [763, 162] width 75 height 12
click at [243, 168] on img at bounding box center [258, 162] width 75 height 12
